Goal: Task Accomplishment & Management: Use online tool/utility

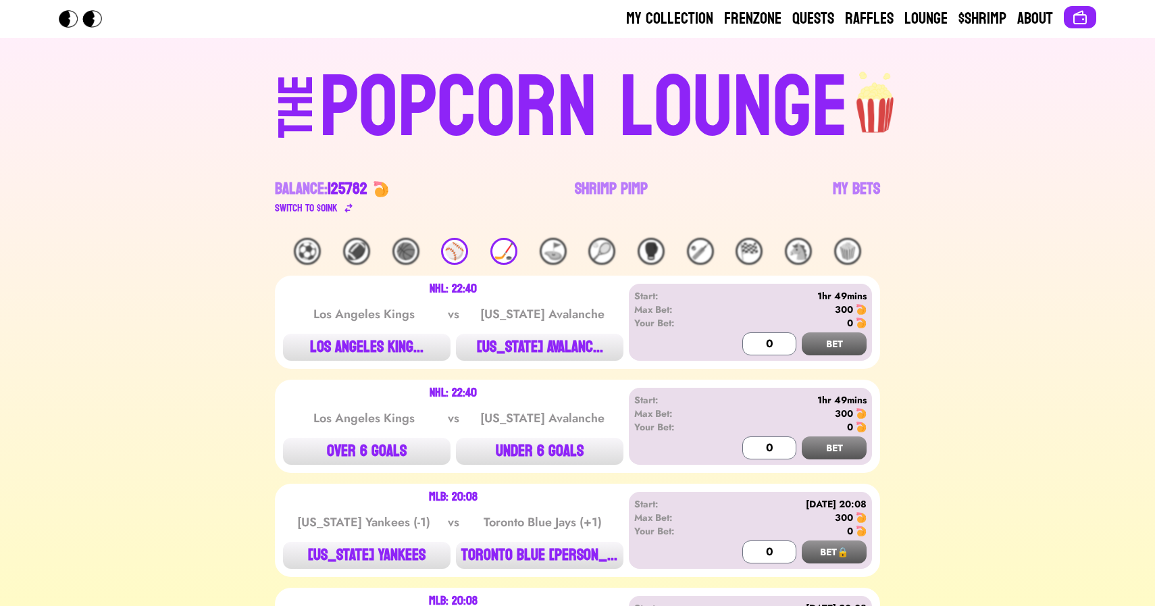
click at [610, 189] on link "Shrimp Pimp" at bounding box center [611, 197] width 73 height 38
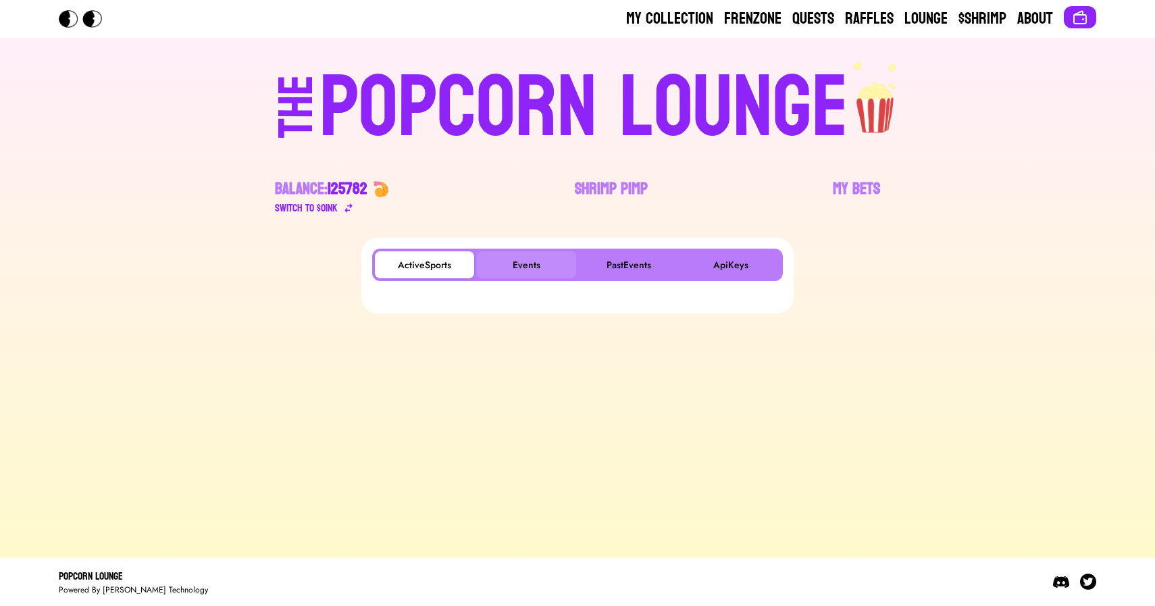
click at [519, 259] on button "Events" at bounding box center [526, 264] width 99 height 27
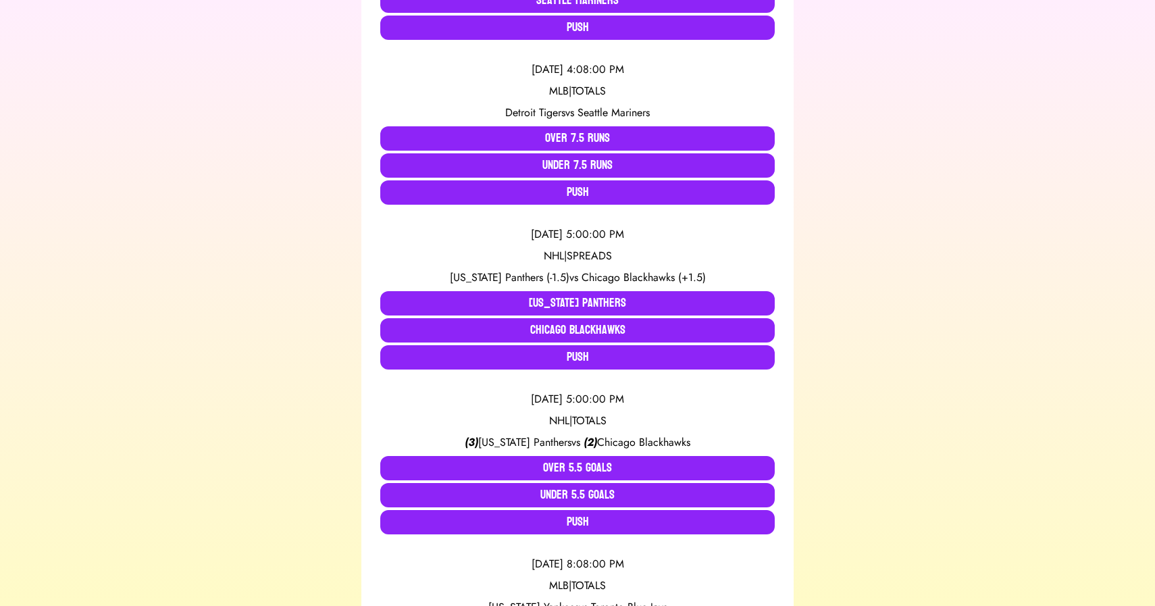
scroll to position [541, 0]
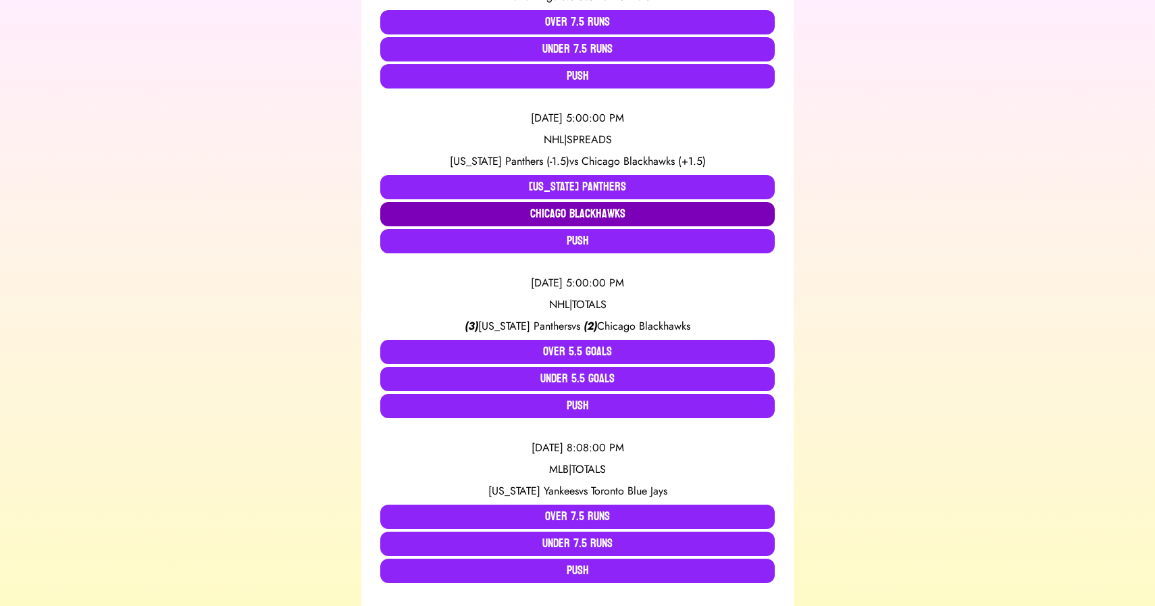
click at [571, 209] on button "Chicago Blackhawks" at bounding box center [577, 214] width 395 height 24
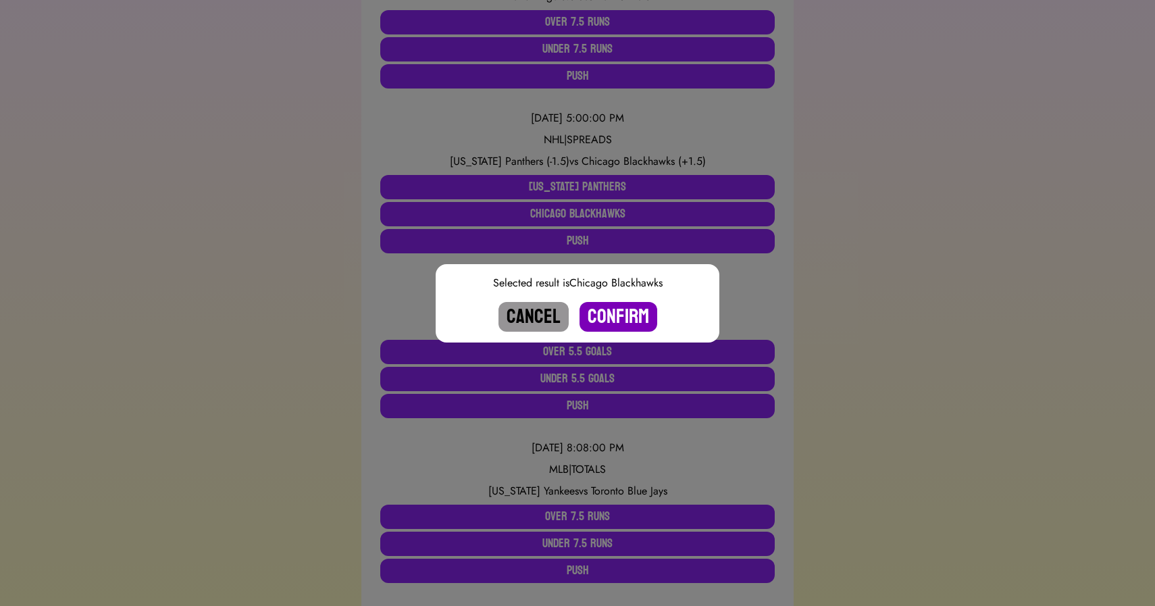
click at [612, 318] on button "Confirm" at bounding box center [619, 317] width 78 height 30
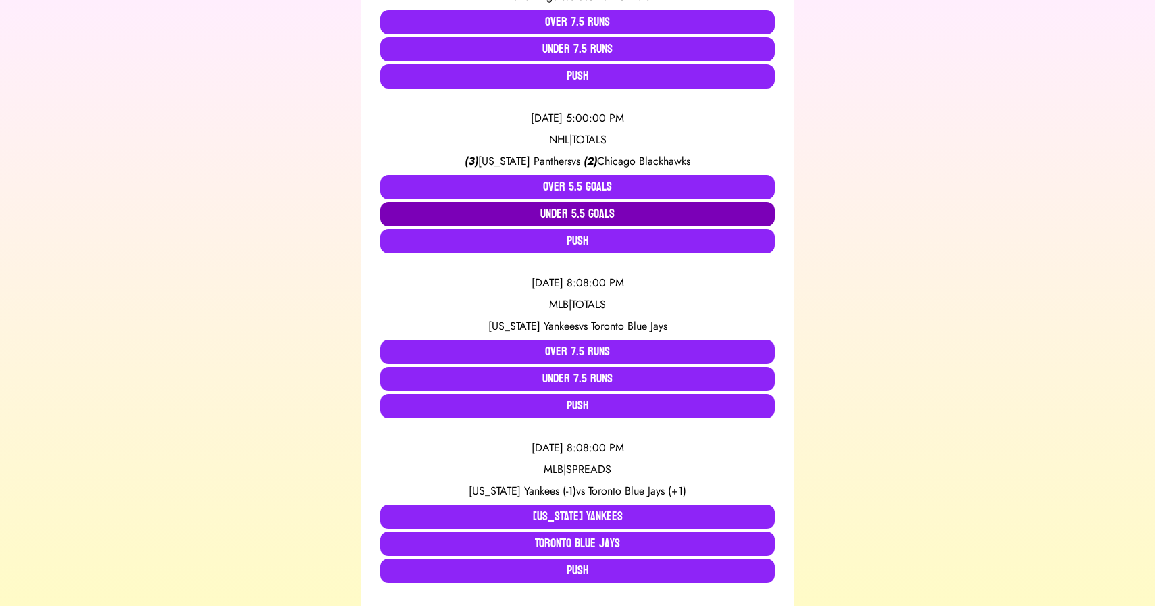
click at [587, 214] on button "Under 5.5 Goals" at bounding box center [577, 214] width 395 height 24
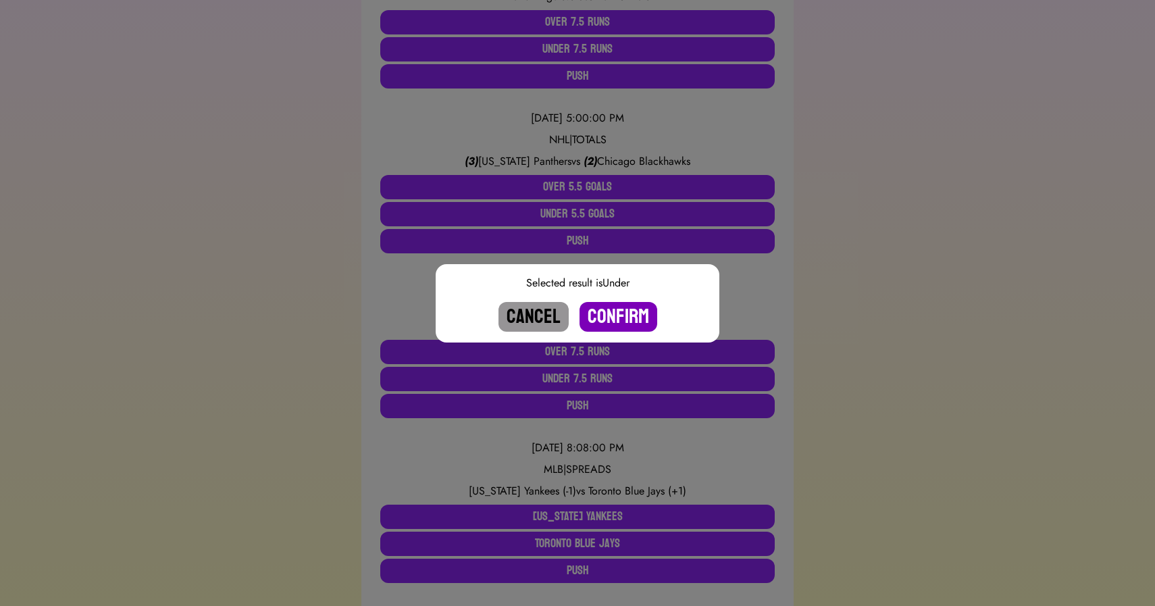
click at [624, 316] on button "Confirm" at bounding box center [619, 317] width 78 height 30
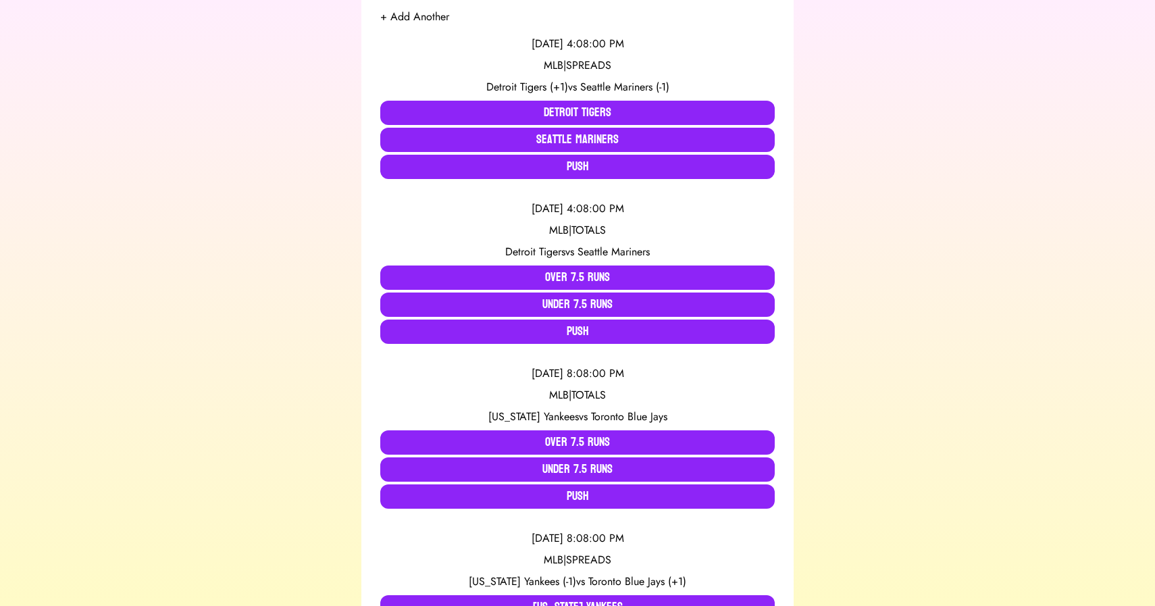
scroll to position [0, 0]
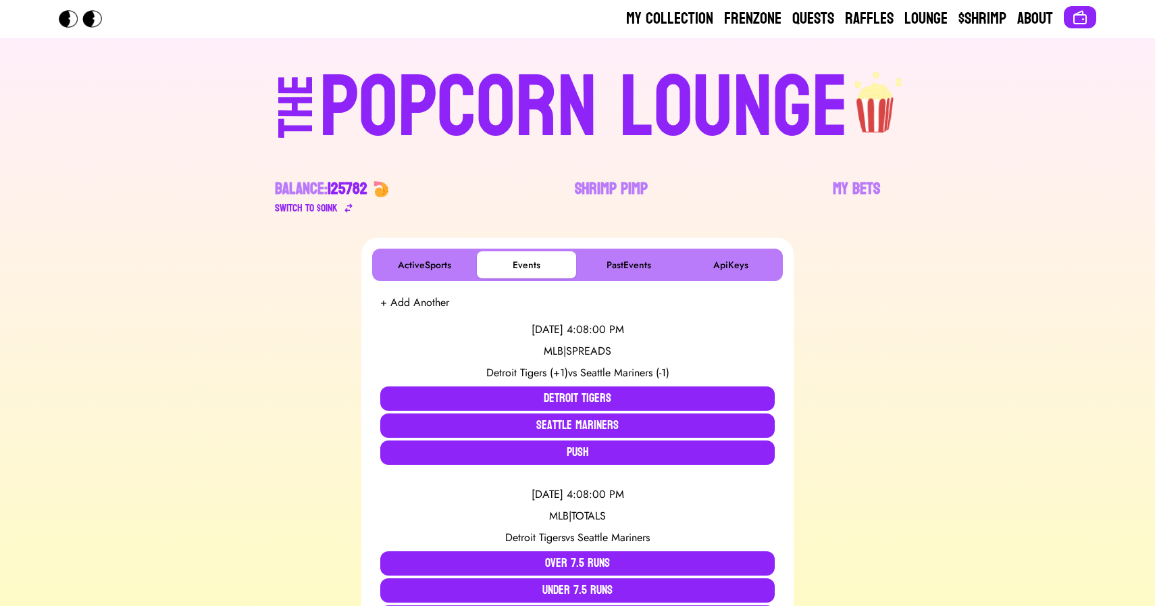
click at [491, 86] on div "POPCORN LOUNGE" at bounding box center [584, 108] width 529 height 86
